Goal: Task Accomplishment & Management: Use online tool/utility

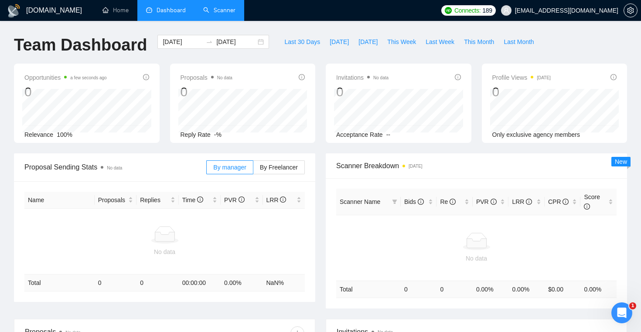
click at [226, 14] on link "Scanner" at bounding box center [219, 10] width 32 height 7
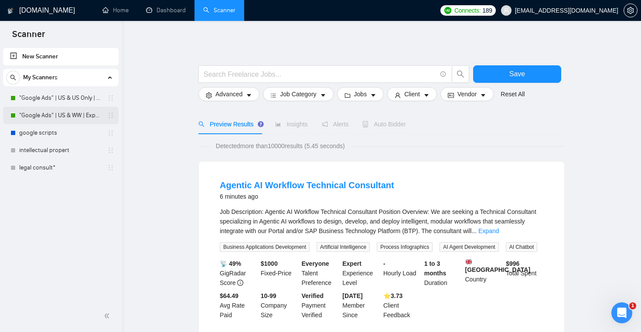
click at [71, 117] on link ""Google Ads" | US & WW | Expert" at bounding box center [60, 115] width 83 height 17
